Goal: Use online tool/utility: Utilize a website feature to perform a specific function

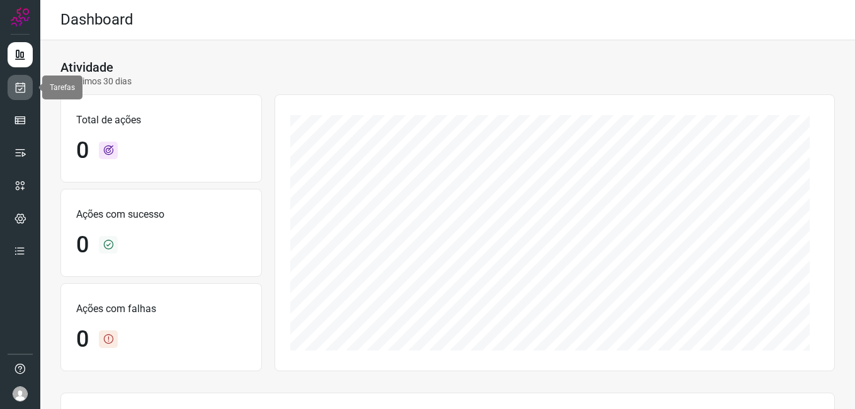
click at [17, 82] on icon at bounding box center [20, 87] width 13 height 13
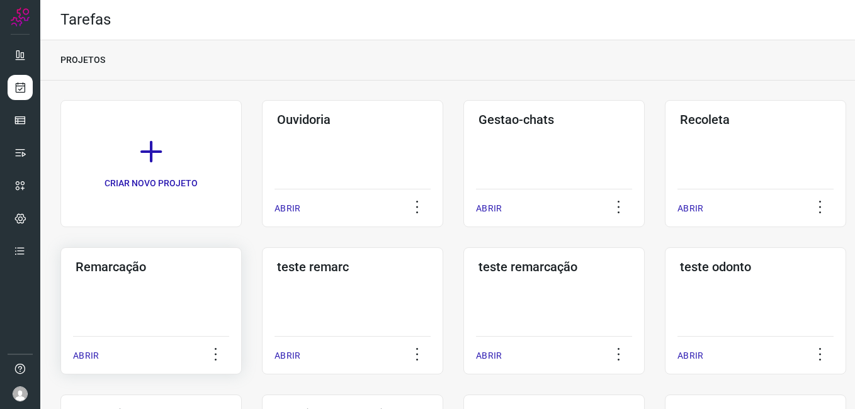
click at [104, 291] on div "Remarcação ABRIR" at bounding box center [150, 310] width 181 height 127
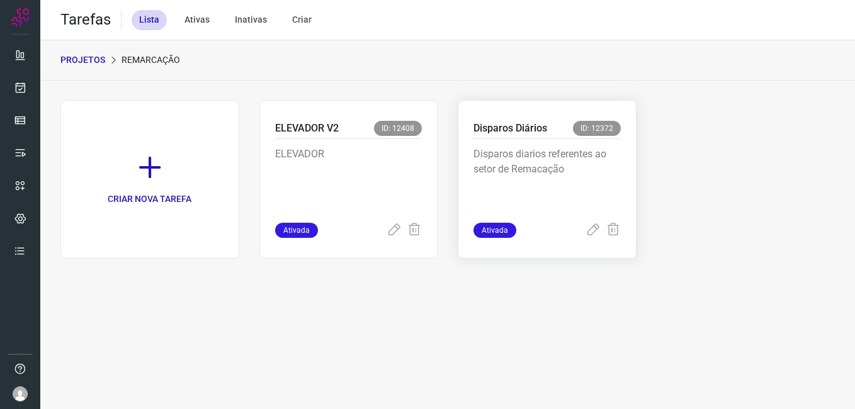
click at [557, 151] on p "Disparos diarios referentes ao setor de Remacação" at bounding box center [546, 178] width 147 height 63
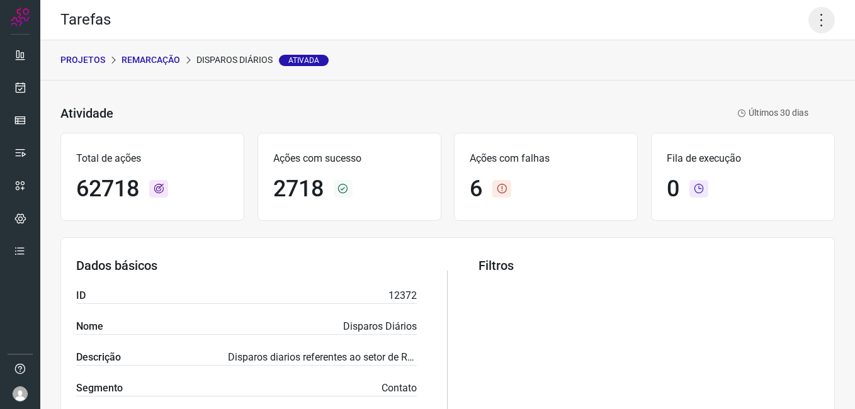
click at [809, 21] on icon at bounding box center [821, 20] width 26 height 26
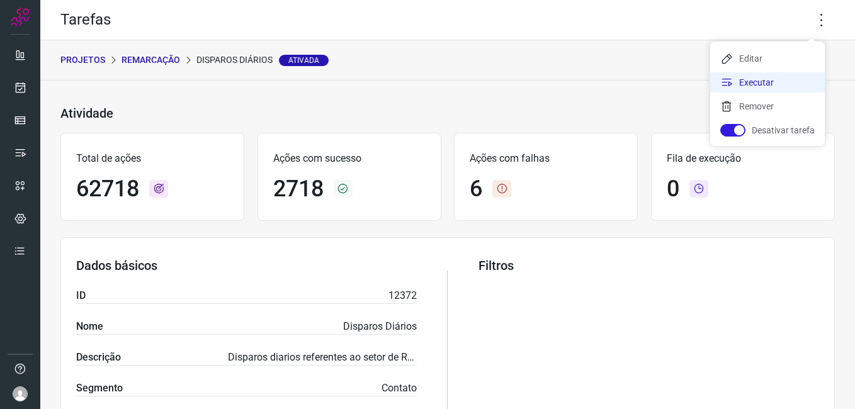
click at [799, 84] on li "Executar" at bounding box center [767, 82] width 115 height 20
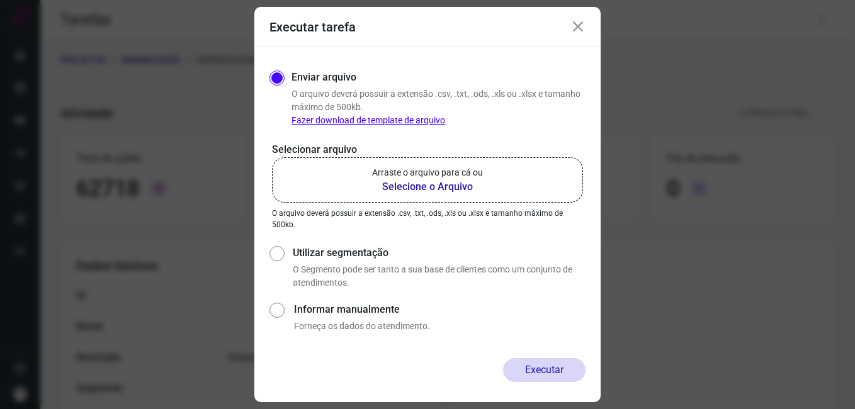
click at [459, 186] on b "Selecione o Arquivo" at bounding box center [427, 186] width 111 height 15
click at [0, 0] on input "Arraste o arquivo para cá ou Selecione o Arquivo" at bounding box center [0, 0] width 0 height 0
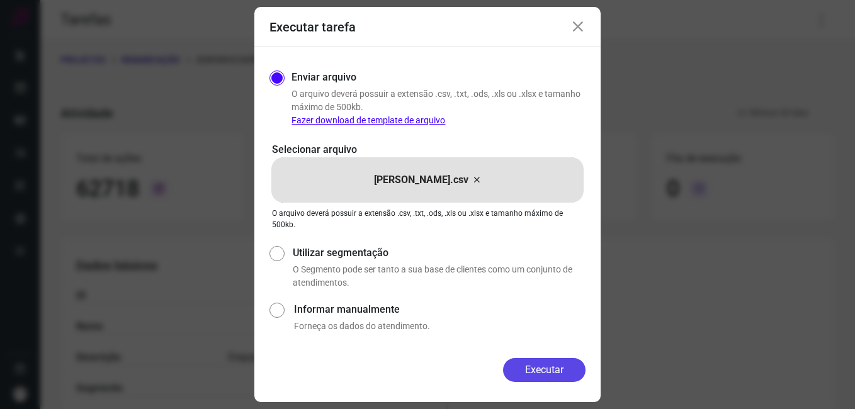
click at [549, 364] on button "Executar" at bounding box center [544, 370] width 82 height 24
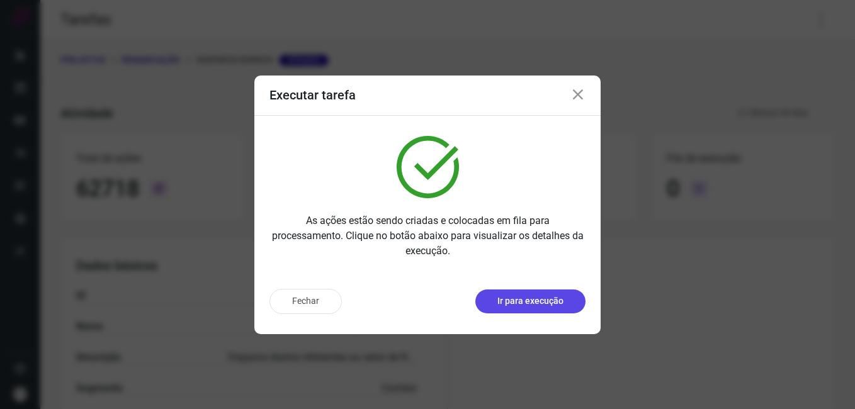
click at [523, 302] on p "Ir para execução" at bounding box center [530, 301] width 66 height 13
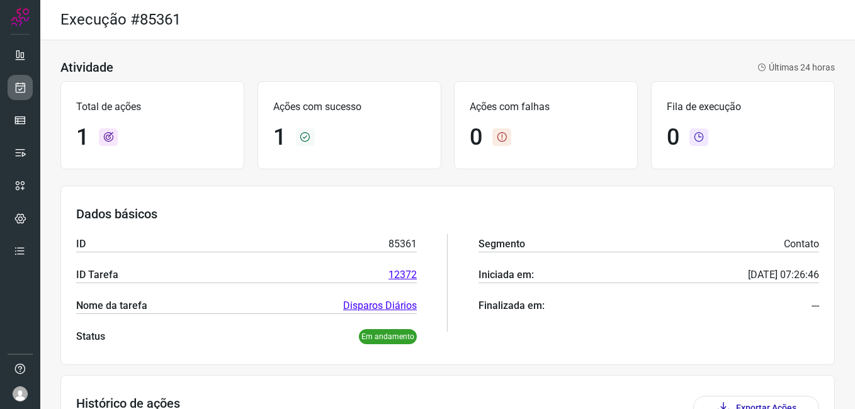
click at [18, 92] on icon at bounding box center [20, 87] width 13 height 13
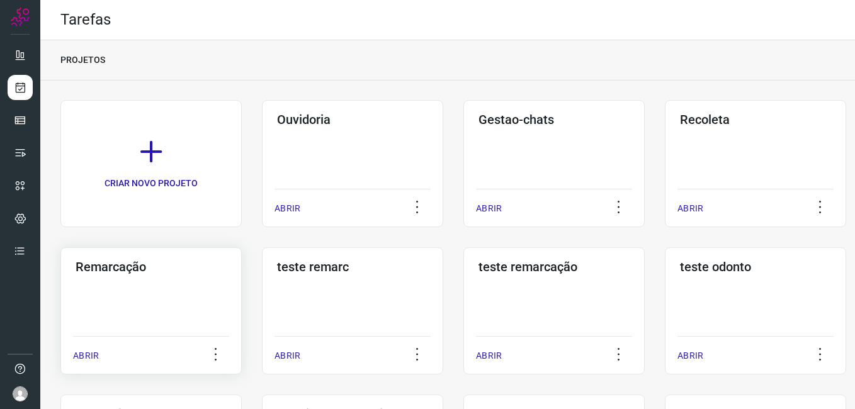
click at [179, 293] on div "Remarcação ABRIR" at bounding box center [150, 310] width 181 height 127
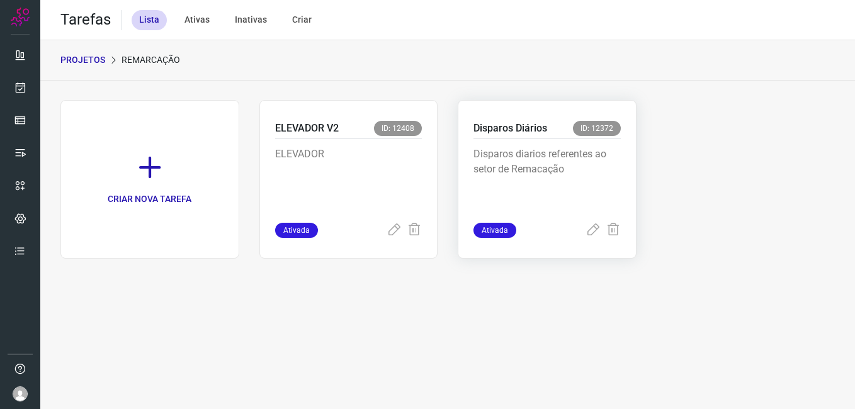
click at [518, 173] on p "Disparos diarios referentes ao setor de Remacação" at bounding box center [546, 178] width 147 height 63
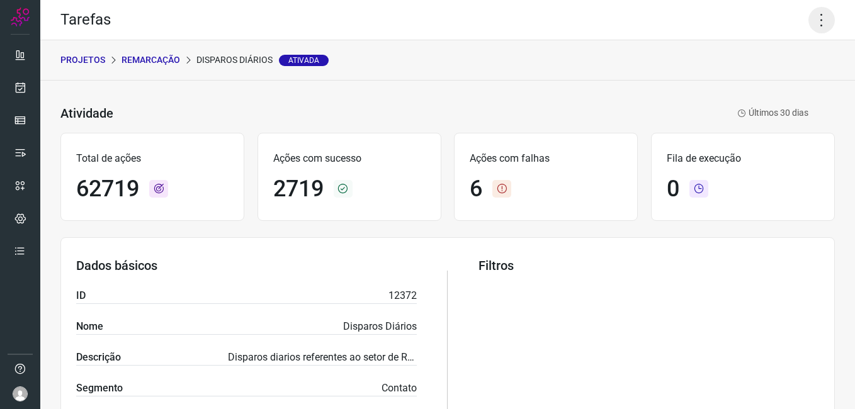
click at [808, 13] on icon at bounding box center [821, 20] width 26 height 26
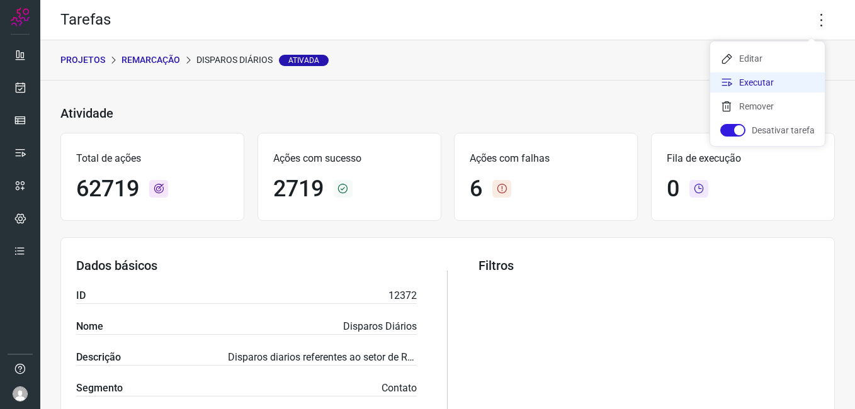
click at [779, 77] on li "Executar" at bounding box center [767, 82] width 115 height 20
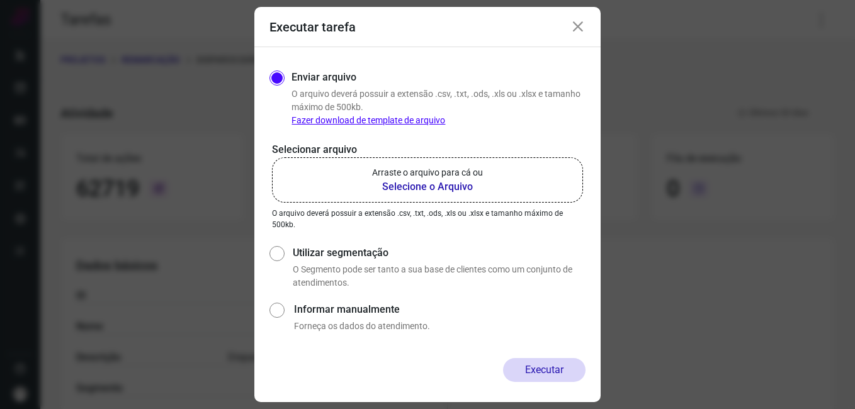
click at [444, 182] on b "Selecione o Arquivo" at bounding box center [427, 186] width 111 height 15
click at [0, 0] on input "Arraste o arquivo para cá ou Selecione o Arquivo" at bounding box center [0, 0] width 0 height 0
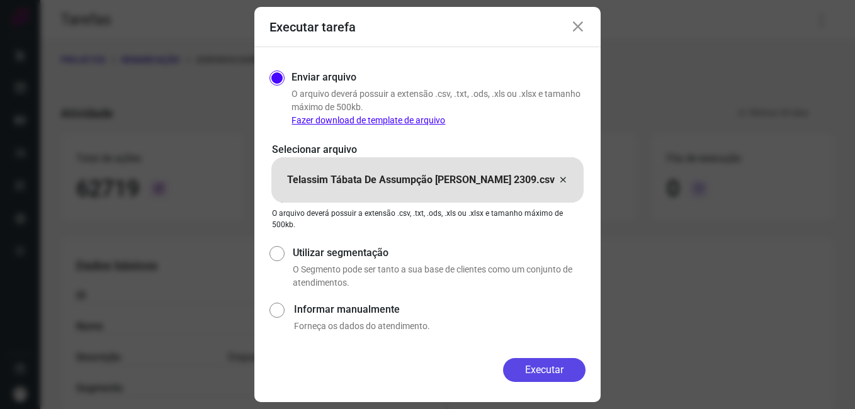
click at [563, 371] on button "Executar" at bounding box center [544, 370] width 82 height 24
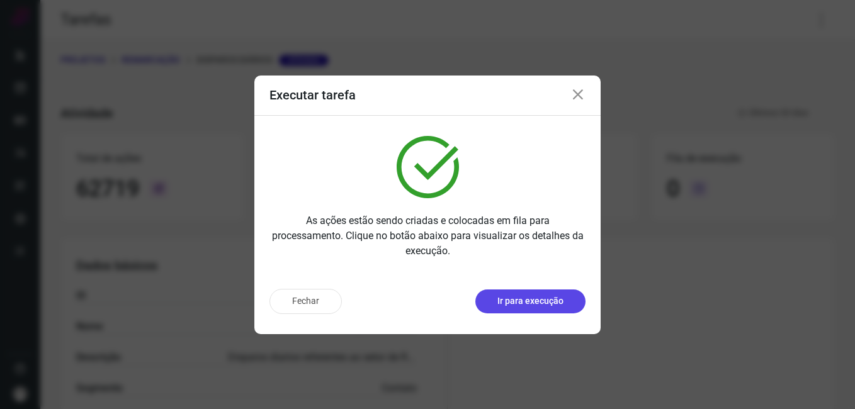
click at [554, 308] on button "Ir para execução" at bounding box center [530, 301] width 110 height 24
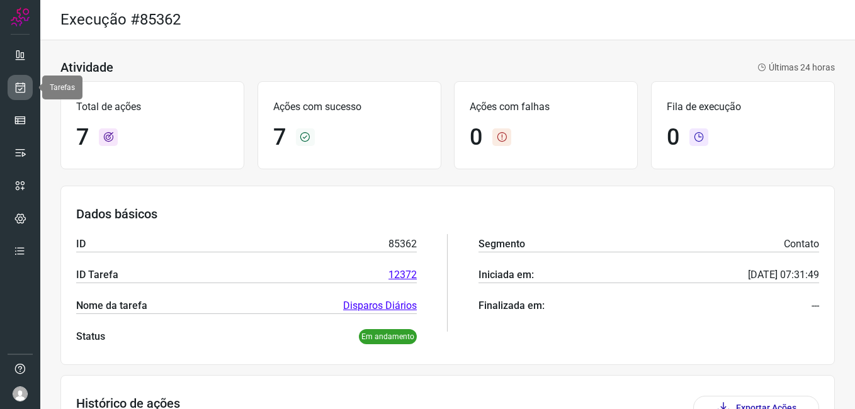
click at [20, 87] on icon at bounding box center [20, 87] width 13 height 13
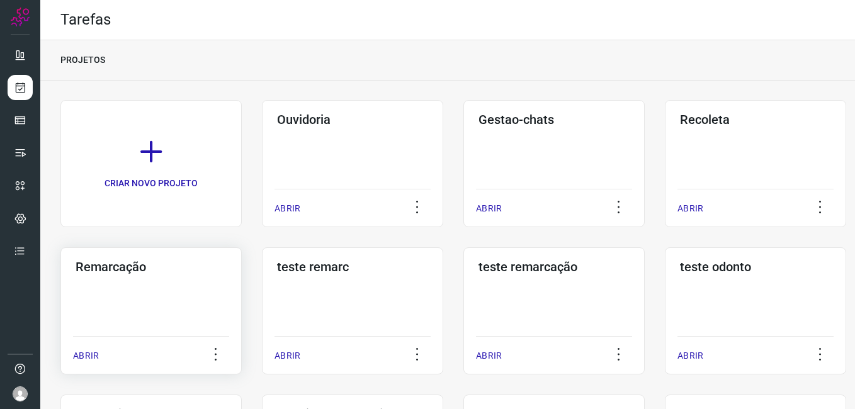
click at [159, 273] on h3 "Remarcação" at bounding box center [151, 266] width 151 height 15
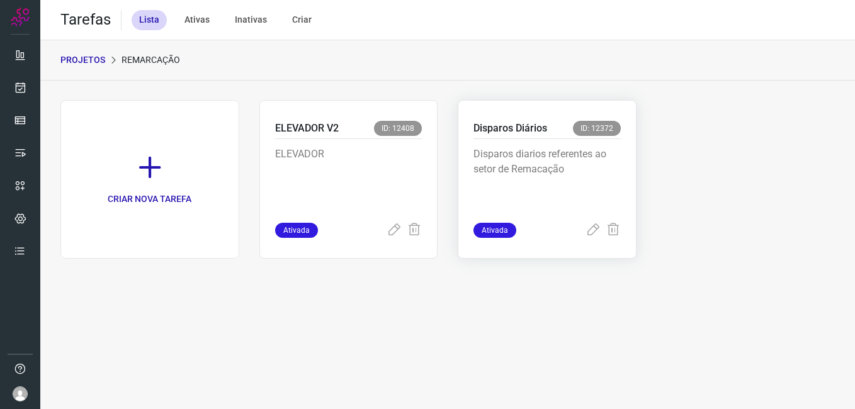
click at [592, 181] on p "Disparos diarios referentes ao setor de Remacação" at bounding box center [546, 178] width 147 height 63
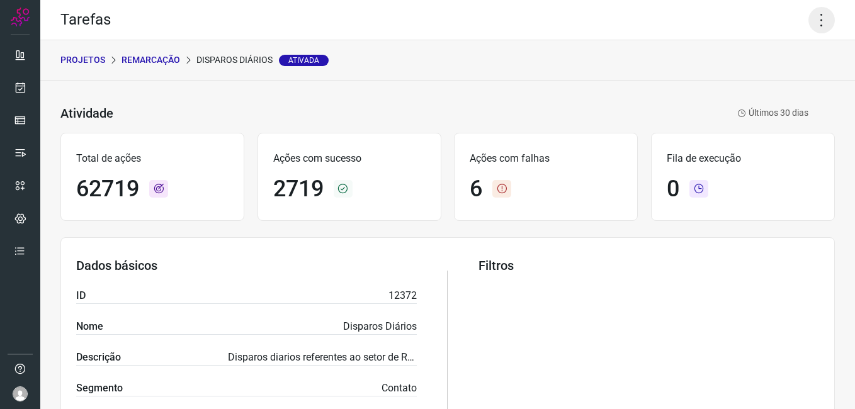
click at [808, 26] on icon at bounding box center [821, 20] width 26 height 26
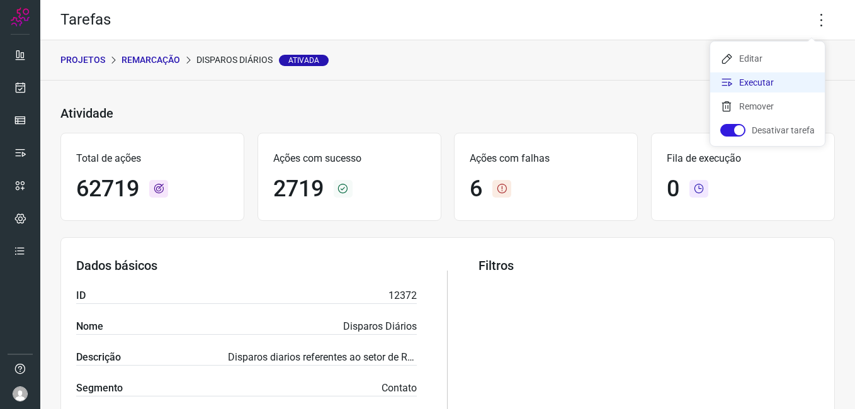
click at [771, 88] on li "Executar" at bounding box center [767, 82] width 115 height 20
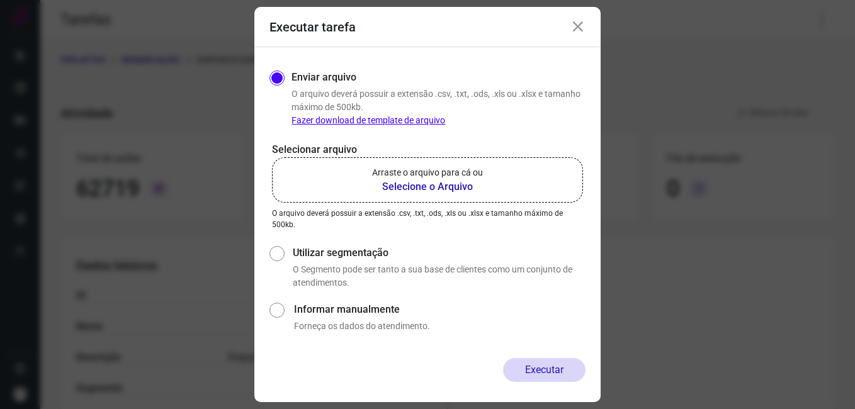
click at [421, 190] on b "Selecione o Arquivo" at bounding box center [427, 186] width 111 height 15
click at [0, 0] on input "Arraste o arquivo para cá ou Selecione o Arquivo" at bounding box center [0, 0] width 0 height 0
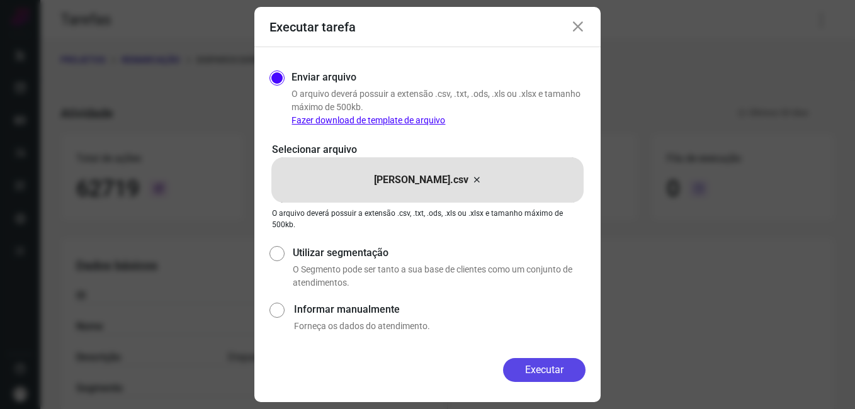
click at [553, 367] on button "Executar" at bounding box center [544, 370] width 82 height 24
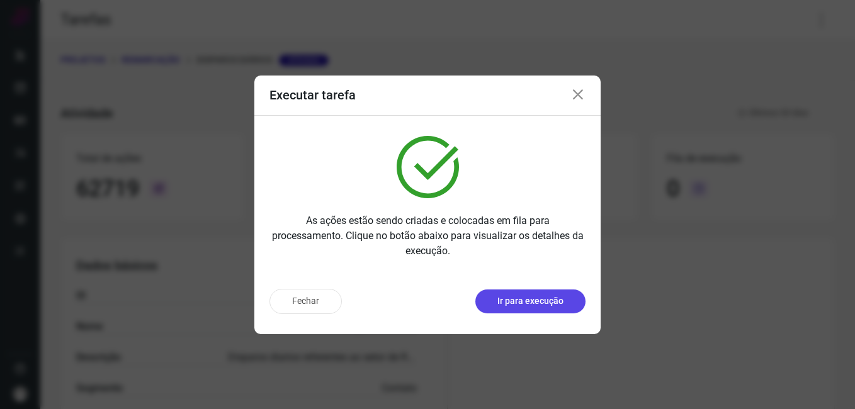
click at [513, 307] on p "Ir para execução" at bounding box center [530, 301] width 66 height 13
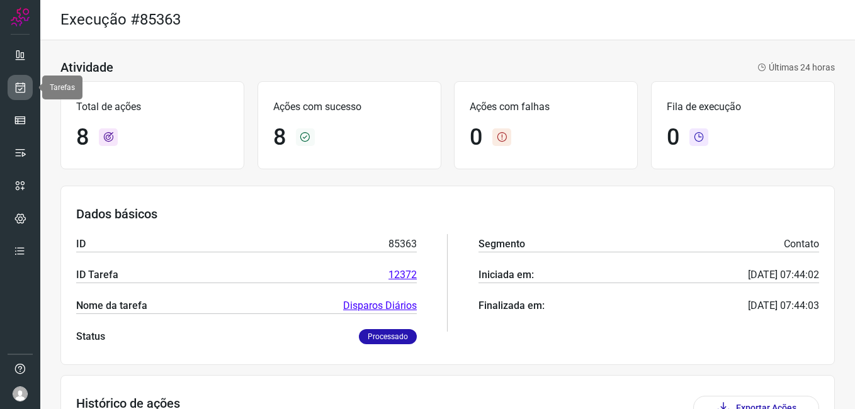
click at [20, 92] on icon at bounding box center [20, 87] width 13 height 13
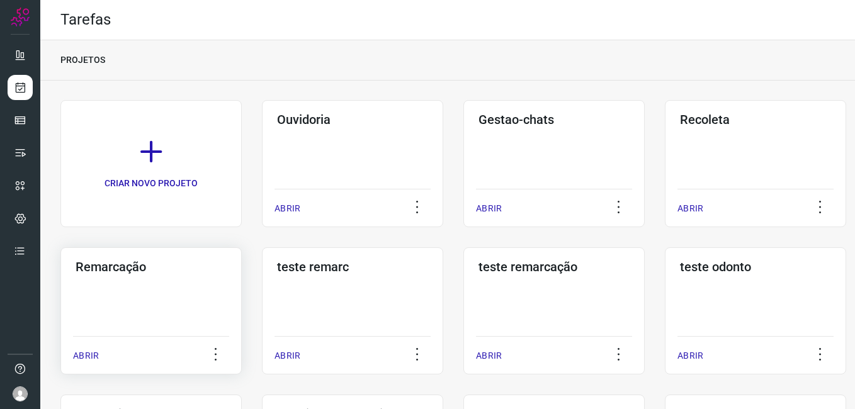
click at [113, 256] on div "Remarcação" at bounding box center [151, 264] width 156 height 20
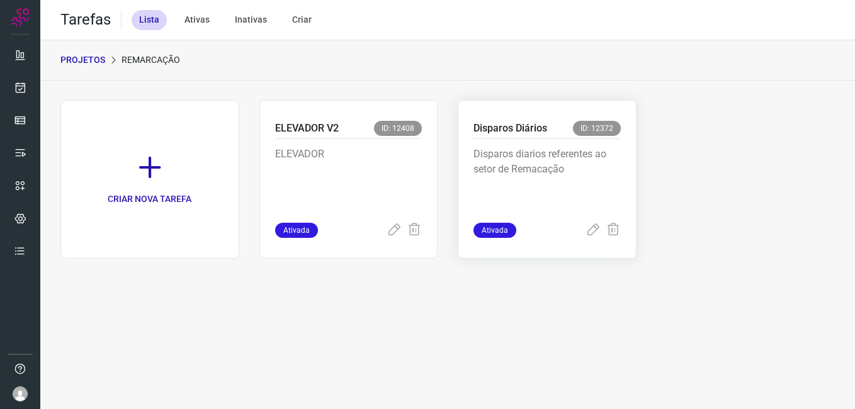
click at [568, 194] on p "Disparos diarios referentes ao setor de Remacação" at bounding box center [546, 178] width 147 height 63
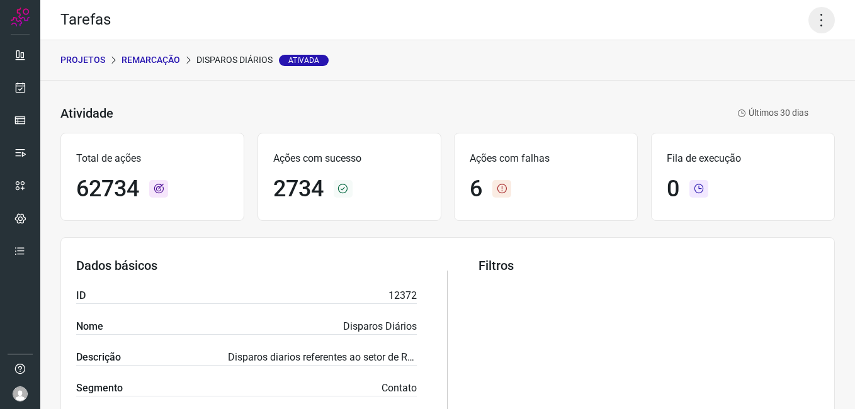
click at [812, 26] on icon at bounding box center [821, 20] width 26 height 26
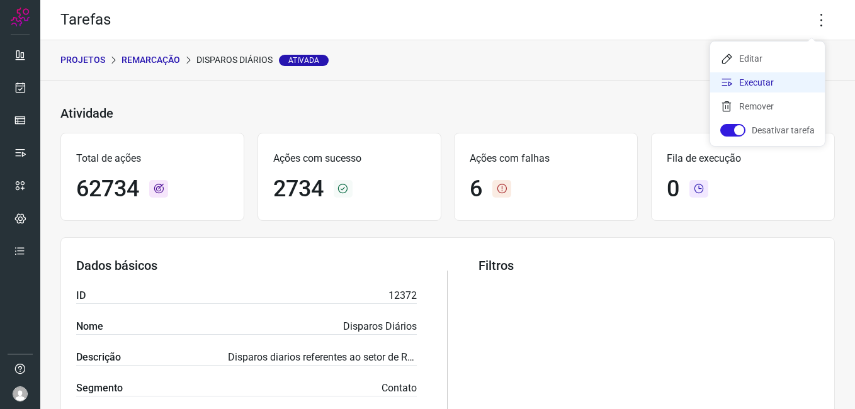
click at [797, 79] on li "Executar" at bounding box center [767, 82] width 115 height 20
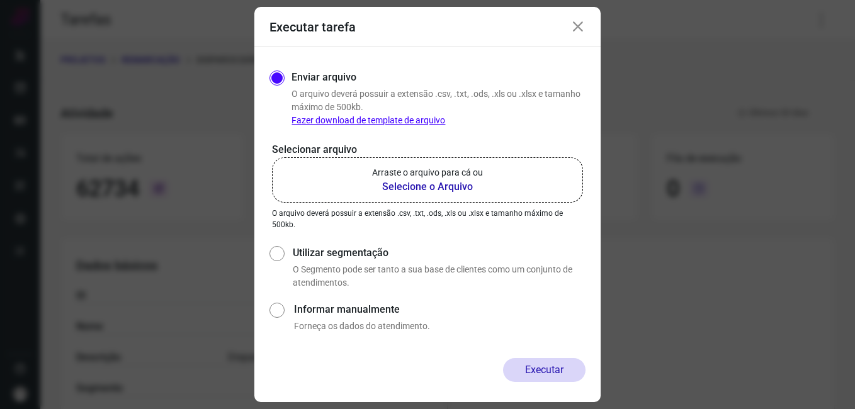
click at [466, 191] on b "Selecione o Arquivo" at bounding box center [427, 186] width 111 height 15
click at [0, 0] on input "Arraste o arquivo para cá ou Selecione o Arquivo" at bounding box center [0, 0] width 0 height 0
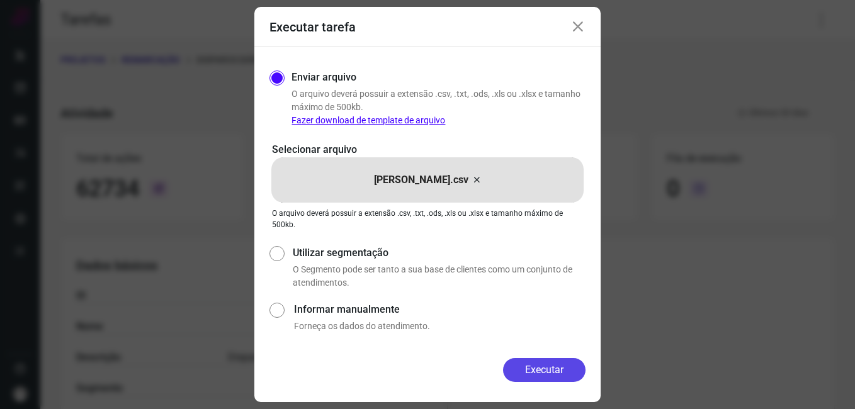
click at [550, 376] on button "Executar" at bounding box center [544, 370] width 82 height 24
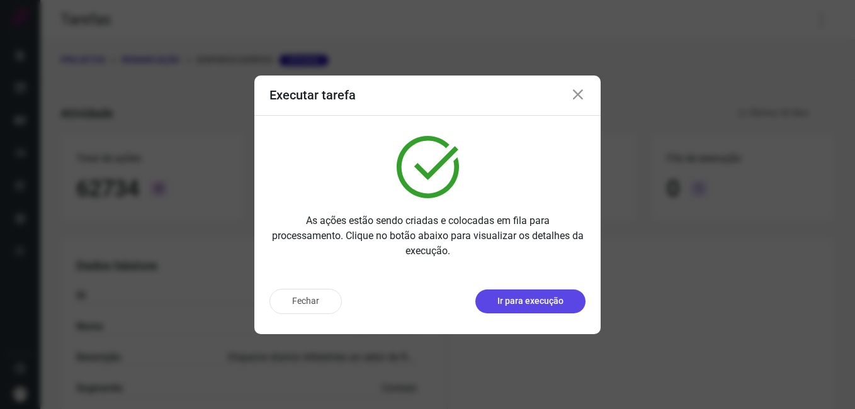
click at [519, 305] on p "Ir para execução" at bounding box center [530, 301] width 66 height 13
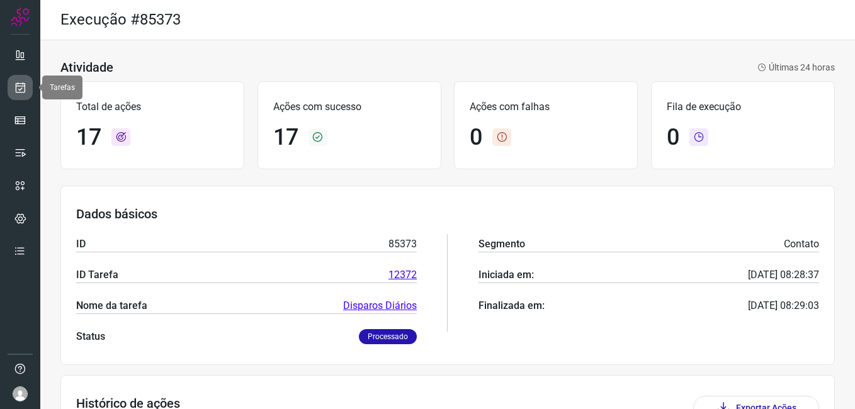
click at [25, 89] on icon at bounding box center [20, 87] width 13 height 13
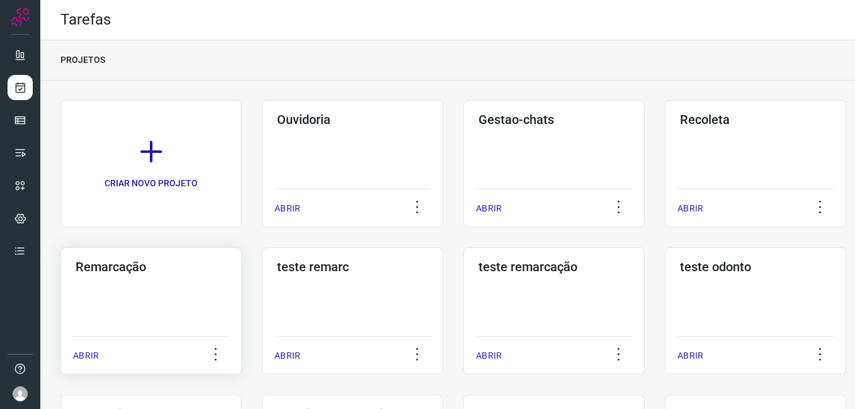
click at [196, 269] on h3 "Remarcação" at bounding box center [151, 266] width 151 height 15
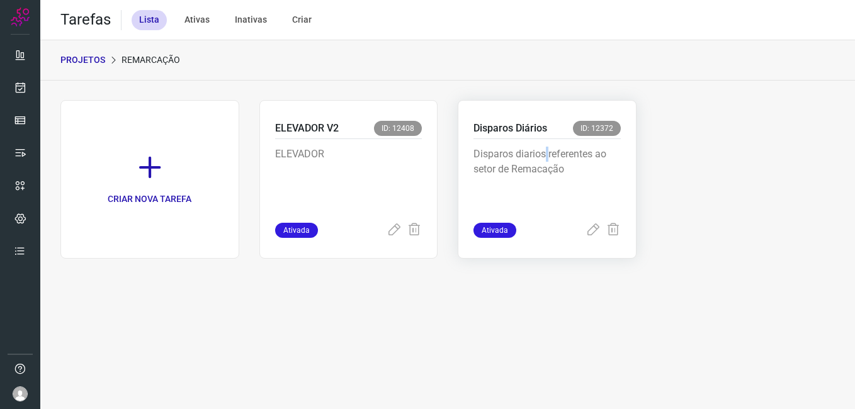
click at [548, 154] on p "Disparos diarios referentes ao setor de Remacação" at bounding box center [546, 178] width 147 height 63
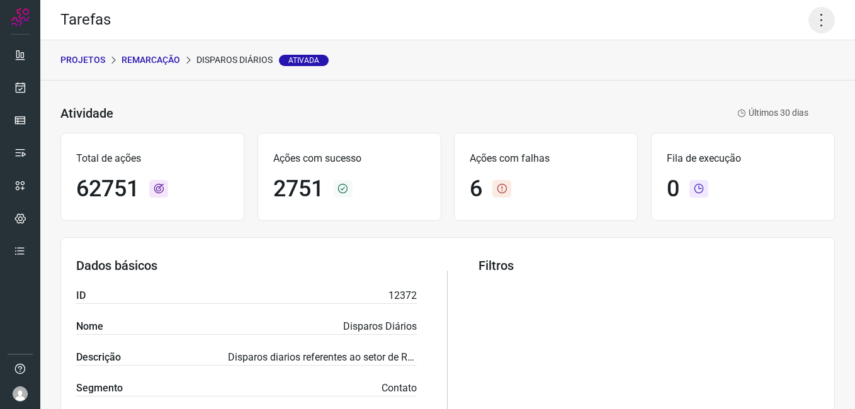
click at [808, 25] on icon at bounding box center [821, 20] width 26 height 26
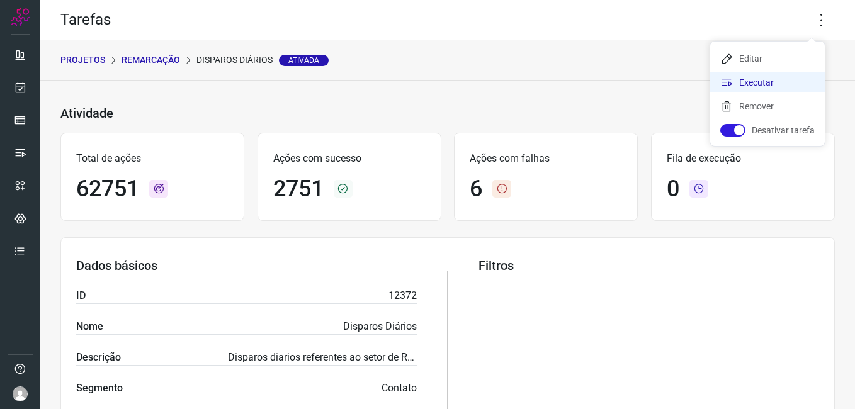
click at [778, 77] on li "Executar" at bounding box center [767, 82] width 115 height 20
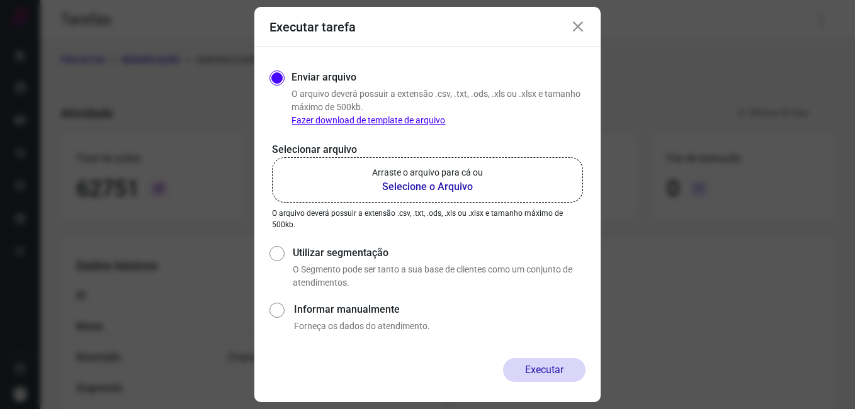
click at [408, 185] on b "Selecione o Arquivo" at bounding box center [427, 186] width 111 height 15
click at [0, 0] on input "Arraste o arquivo para cá ou Selecione o Arquivo" at bounding box center [0, 0] width 0 height 0
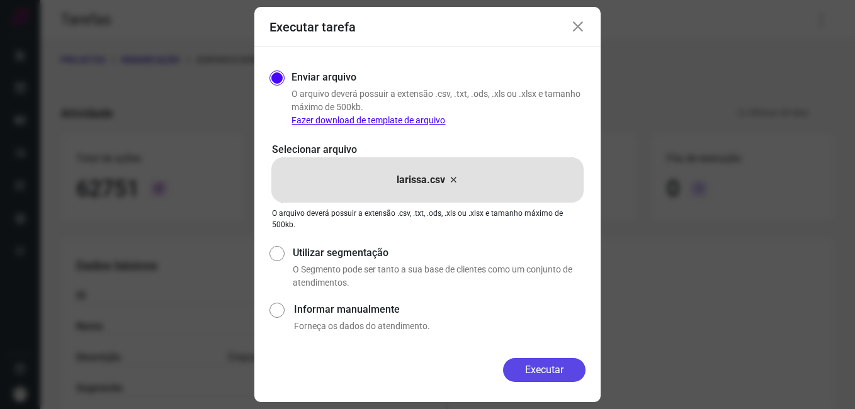
click at [541, 375] on button "Executar" at bounding box center [544, 370] width 82 height 24
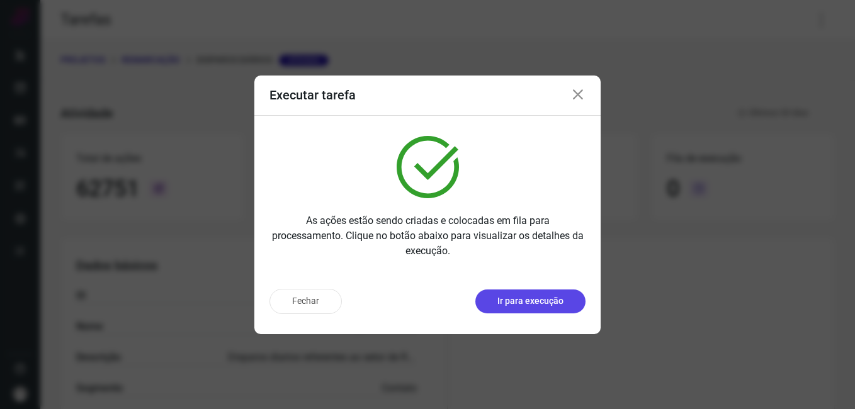
click at [534, 293] on button "Ir para execução" at bounding box center [530, 301] width 110 height 24
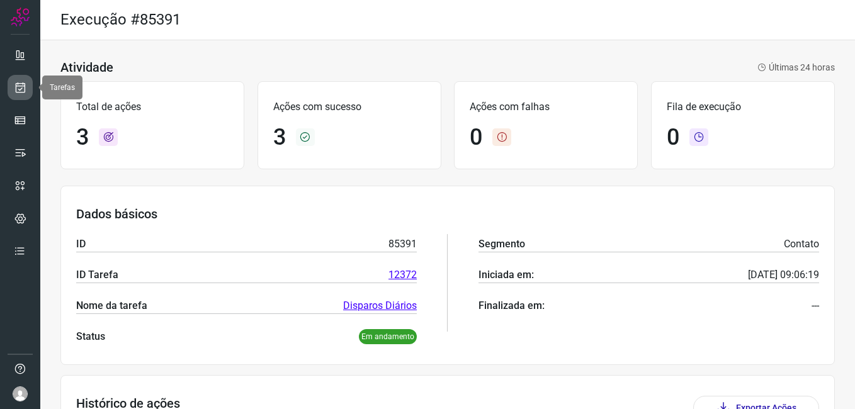
click at [15, 91] on icon at bounding box center [20, 87] width 13 height 13
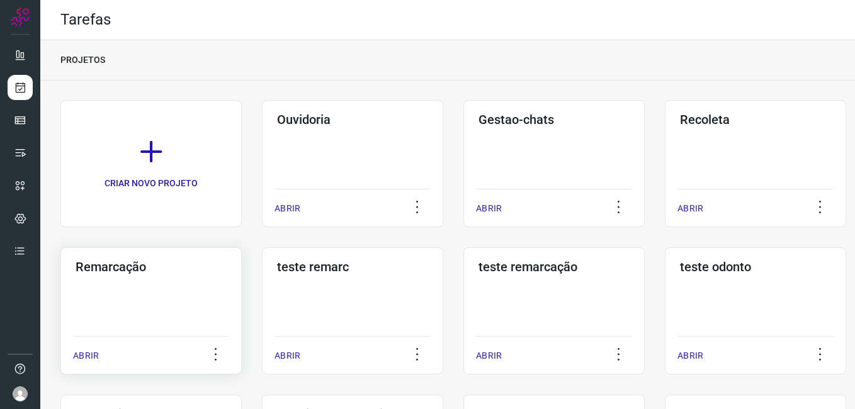
click at [149, 297] on div "Remarcação ABRIR" at bounding box center [150, 310] width 181 height 127
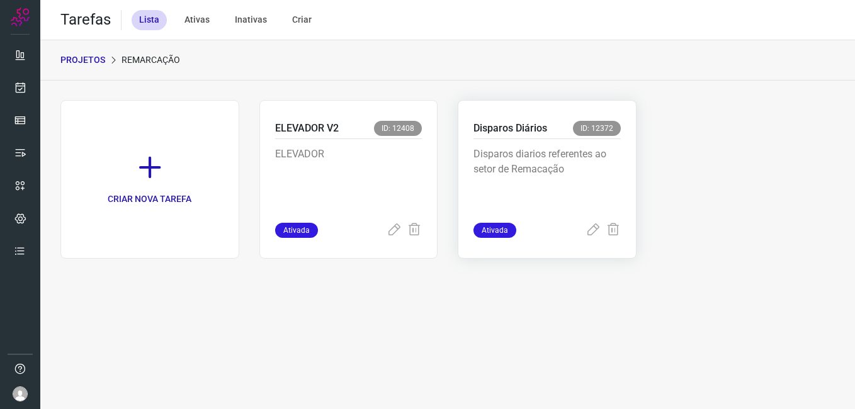
click at [554, 168] on p "Disparos diarios referentes ao setor de Remacação" at bounding box center [546, 178] width 147 height 63
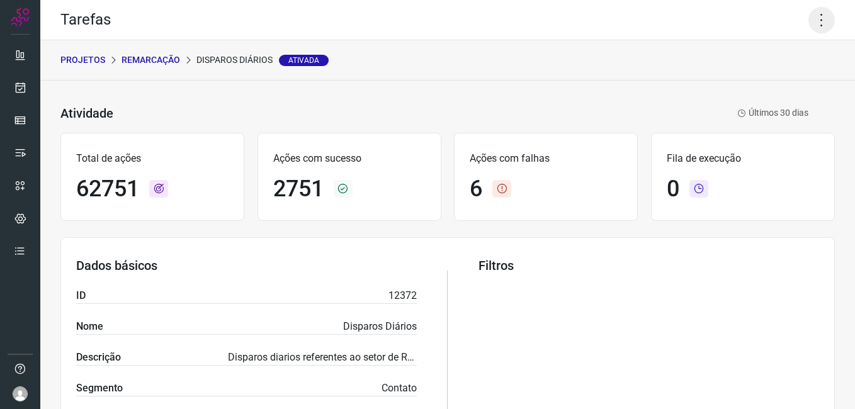
click at [813, 13] on icon at bounding box center [821, 20] width 26 height 26
click at [780, 94] on ul "Editar Executar Remover Desativar tarefa" at bounding box center [767, 94] width 115 height 104
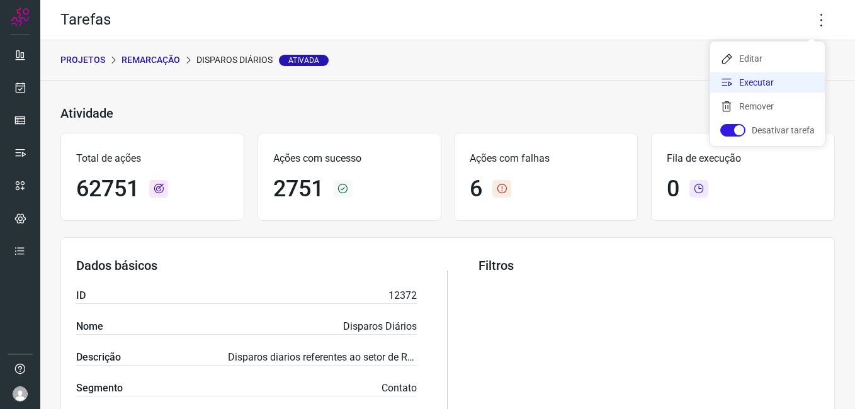
click at [777, 88] on li "Executar" at bounding box center [767, 82] width 115 height 20
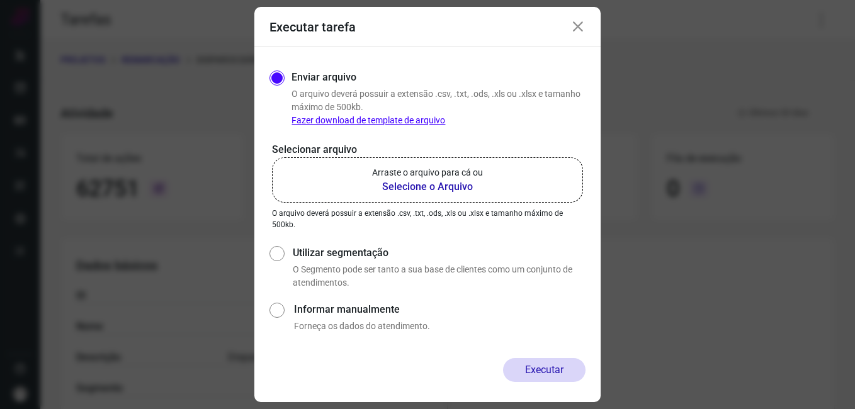
click at [457, 189] on b "Selecione o Arquivo" at bounding box center [427, 186] width 111 height 15
click at [0, 0] on input "Arraste o arquivo para cá ou Selecione o Arquivo" at bounding box center [0, 0] width 0 height 0
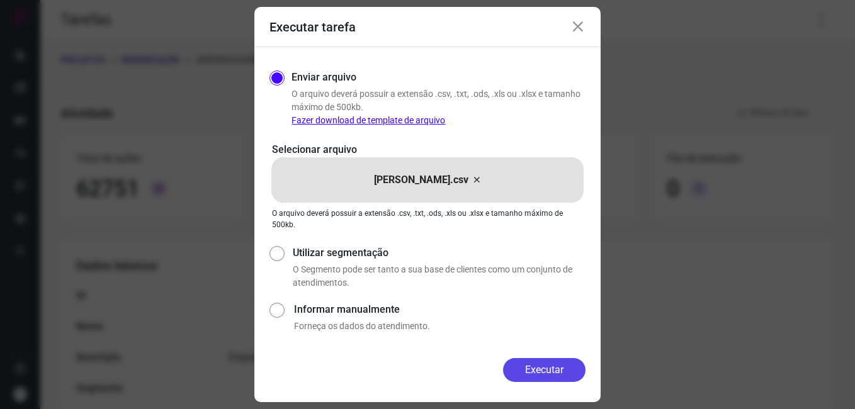
click at [555, 373] on button "Executar" at bounding box center [544, 370] width 82 height 24
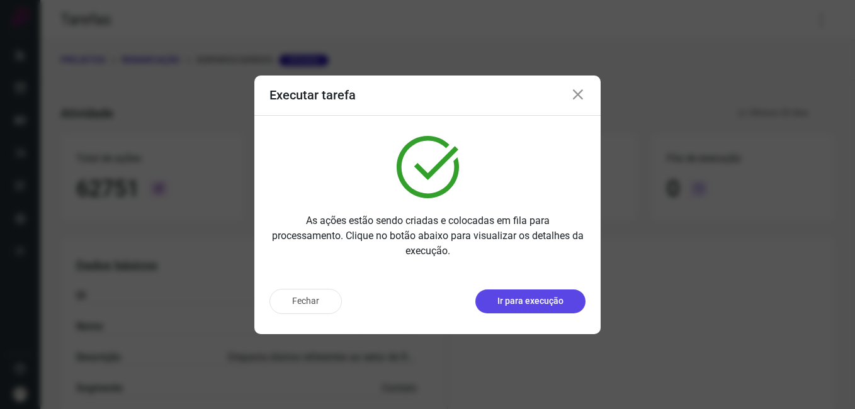
click at [530, 294] on button "Ir para execução" at bounding box center [530, 301] width 110 height 24
